Goal: Transaction & Acquisition: Purchase product/service

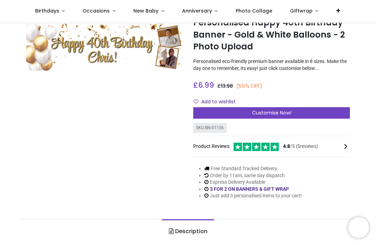
scroll to position [27, 0]
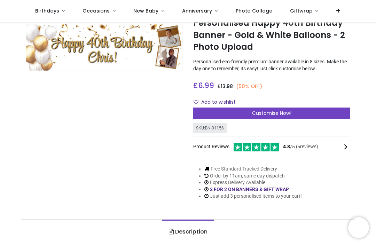
click at [287, 111] on span "Customise Now!" at bounding box center [271, 113] width 39 height 7
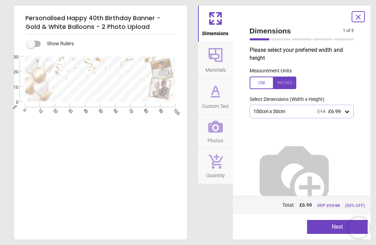
click at [345, 111] on icon at bounding box center [347, 112] width 4 height 2
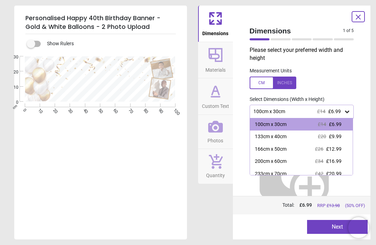
scroll to position [0, 0]
click at [288, 82] on div at bounding box center [272, 82] width 47 height 13
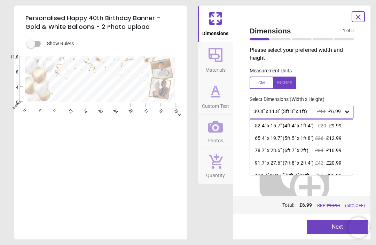
scroll to position [12, 0]
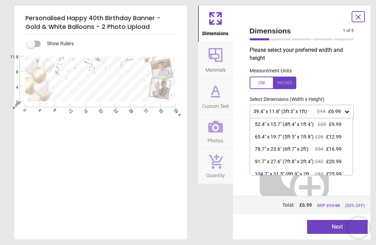
click at [322, 152] on span "£34" at bounding box center [319, 149] width 8 height 6
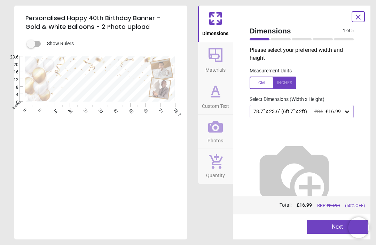
click at [220, 57] on icon at bounding box center [215, 55] width 17 height 17
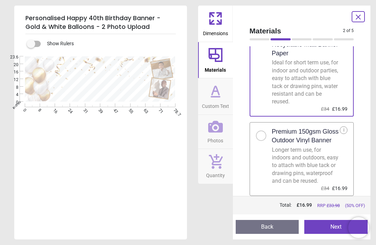
scroll to position [38, 0]
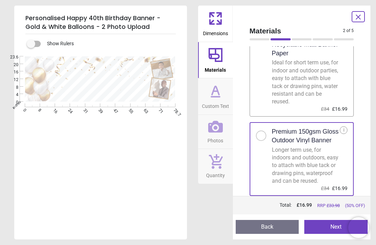
click at [219, 95] on icon at bounding box center [215, 91] width 17 height 17
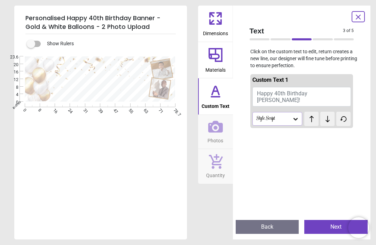
click at [281, 99] on button "Happy 40th Birthday [PERSON_NAME]!" at bounding box center [301, 96] width 99 height 19
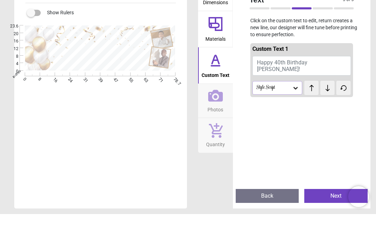
click at [326, 87] on button "Happy 40th Birthday [PERSON_NAME]!" at bounding box center [301, 96] width 99 height 19
click at [321, 87] on button "Happy 40th Birthday [PERSON_NAME]!" at bounding box center [301, 96] width 99 height 19
click at [326, 87] on button "Happy 40th Birthday [PERSON_NAME]!" at bounding box center [301, 96] width 99 height 19
click at [281, 87] on button "Happy 40th Birthday [PERSON_NAME]!" at bounding box center [301, 96] width 99 height 19
click at [306, 87] on button "Happy 40th Birthday [PERSON_NAME]" at bounding box center [301, 96] width 99 height 19
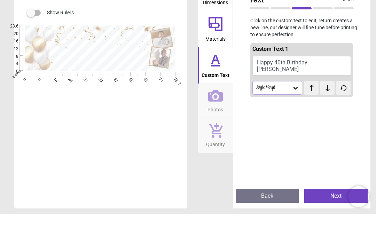
click at [331, 87] on button "Happy 40th Birthday [PERSON_NAME]" at bounding box center [301, 96] width 99 height 19
click at [336, 87] on button "Happy 40th Birthday [PERSON_NAME]" at bounding box center [301, 96] width 99 height 19
click at [342, 87] on button "Happy 40th Birthday [PERSON_NAME]" at bounding box center [301, 96] width 99 height 19
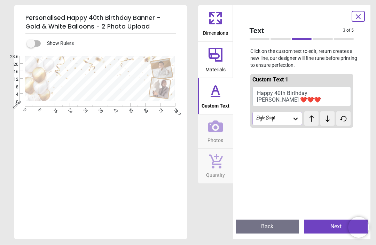
type textarea "**********"
click at [371, 146] on div "**********" at bounding box center [188, 122] width 376 height 245
click at [335, 227] on button "Next" at bounding box center [335, 227] width 63 height 14
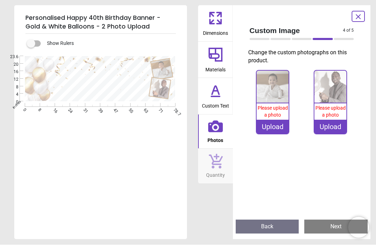
click at [273, 112] on span "Please upload a photo" at bounding box center [272, 111] width 30 height 13
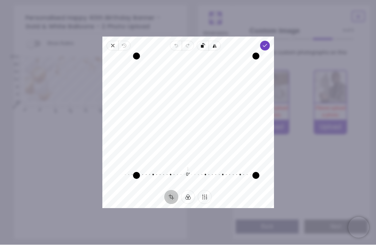
click at [267, 43] on icon "button" at bounding box center [264, 46] width 6 height 6
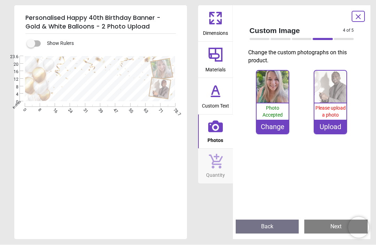
click at [331, 110] on span "Please upload a photo" at bounding box center [330, 111] width 30 height 13
